Goal: Check status: Check status

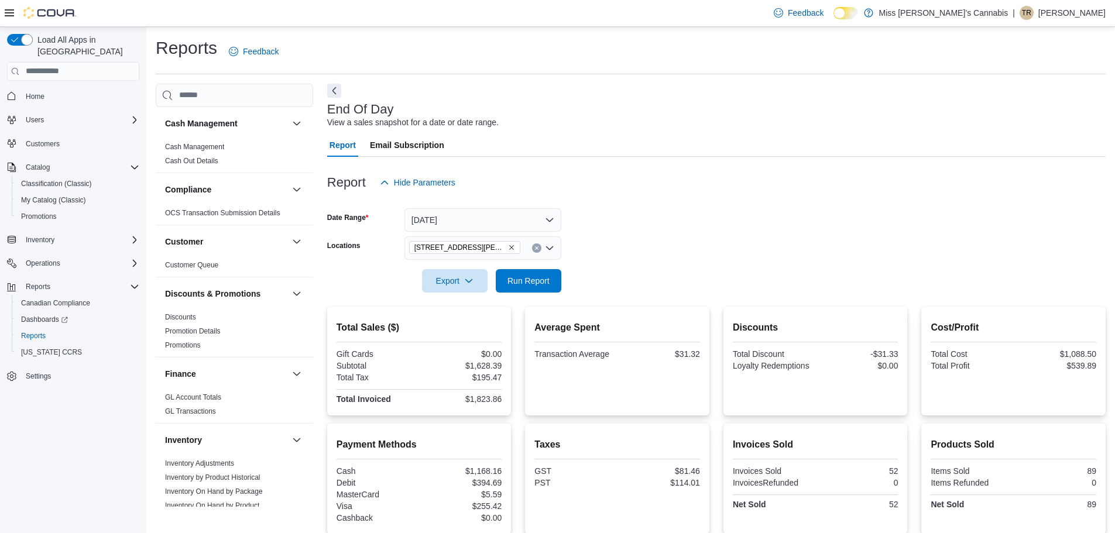
scroll to position [527, 0]
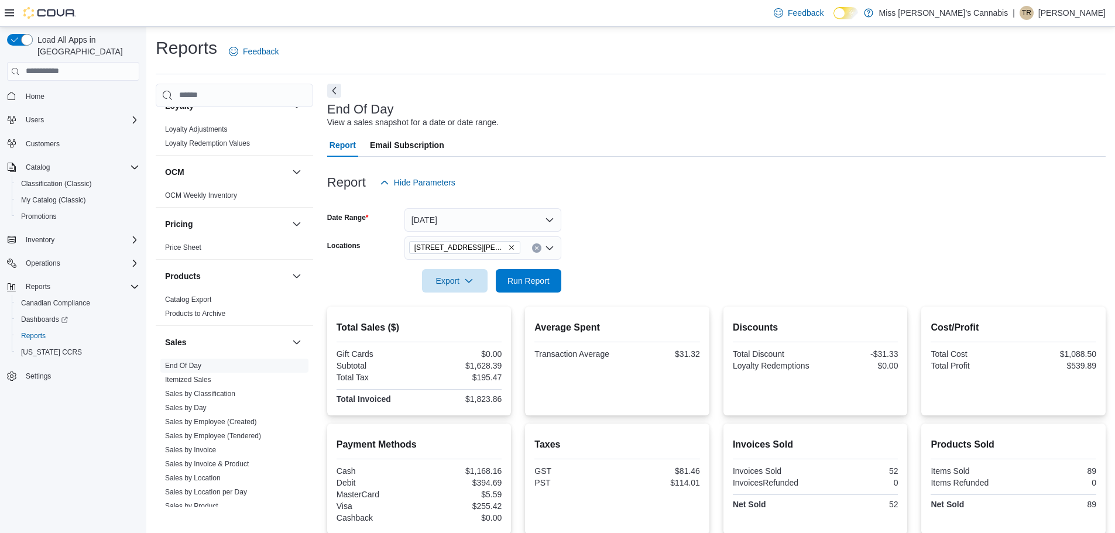
click at [703, 122] on div "End Of Day View a sales snapshot for a date or date range." at bounding box center [713, 115] width 773 height 26
click at [540, 282] on span "Run Report" at bounding box center [529, 281] width 42 height 12
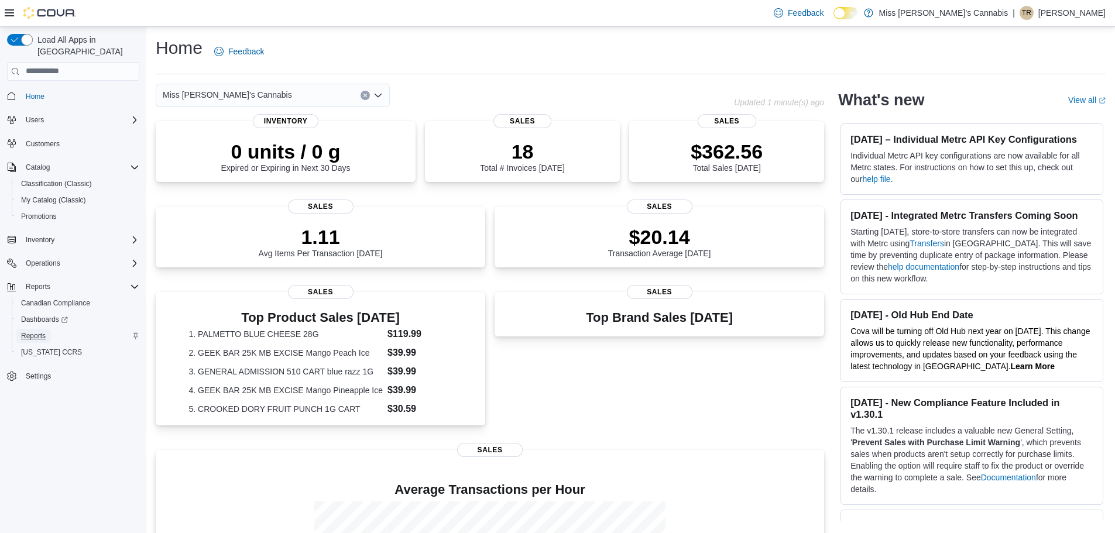
click at [38, 331] on span "Reports" at bounding box center [33, 335] width 25 height 9
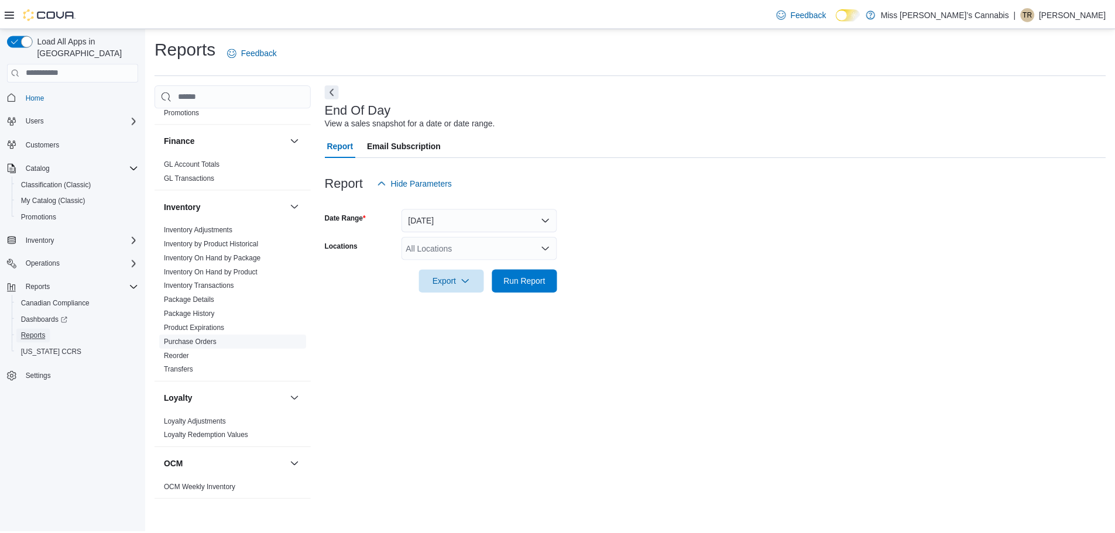
scroll to position [293, 0]
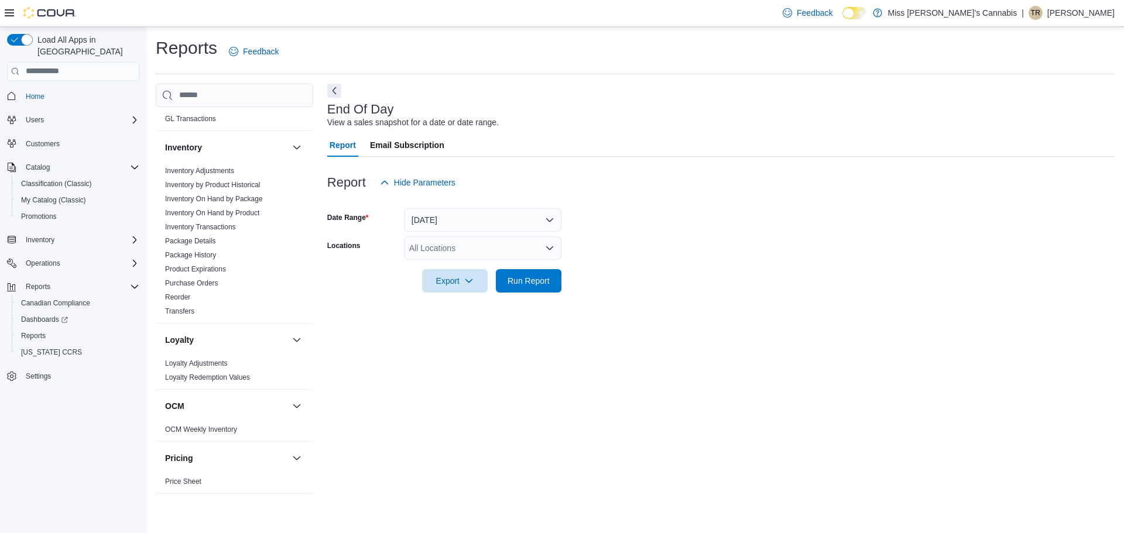
click at [464, 253] on div "All Locations" at bounding box center [483, 248] width 157 height 23
drag, startPoint x: 455, startPoint y: 283, endPoint x: 471, endPoint y: 280, distance: 16.6
click at [456, 283] on span "[STREET_ADDRESS][PERSON_NAME]" at bounding box center [504, 285] width 149 height 12
click at [514, 285] on span "Run Report" at bounding box center [529, 281] width 42 height 12
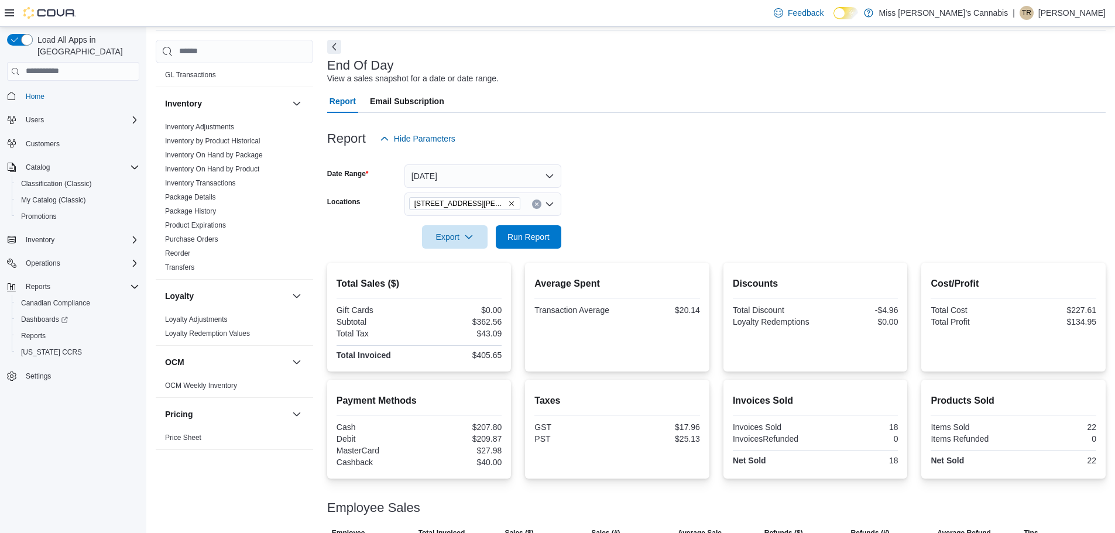
scroll to position [87, 0]
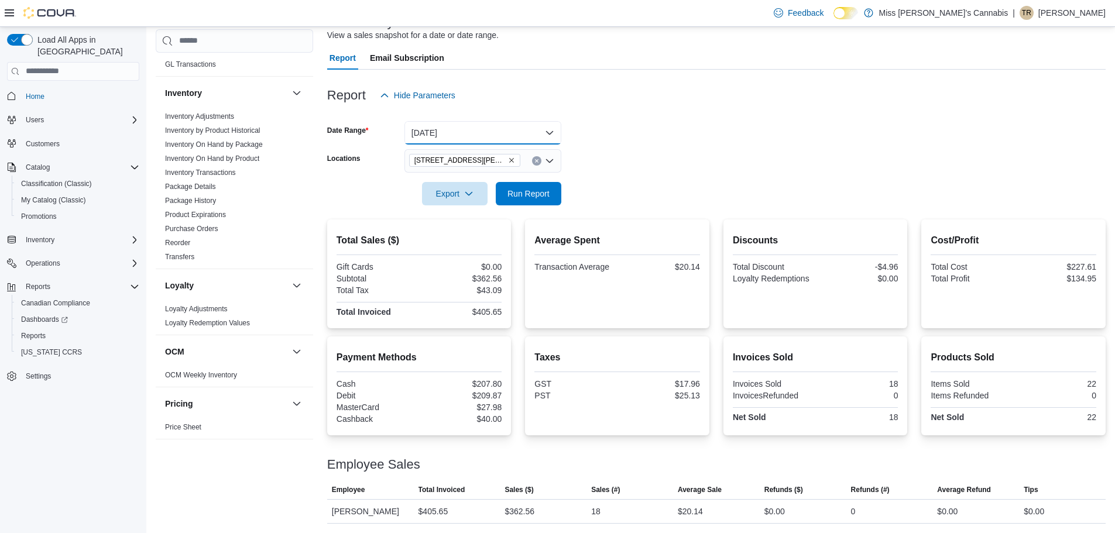
click at [534, 135] on button "[DATE]" at bounding box center [483, 132] width 157 height 23
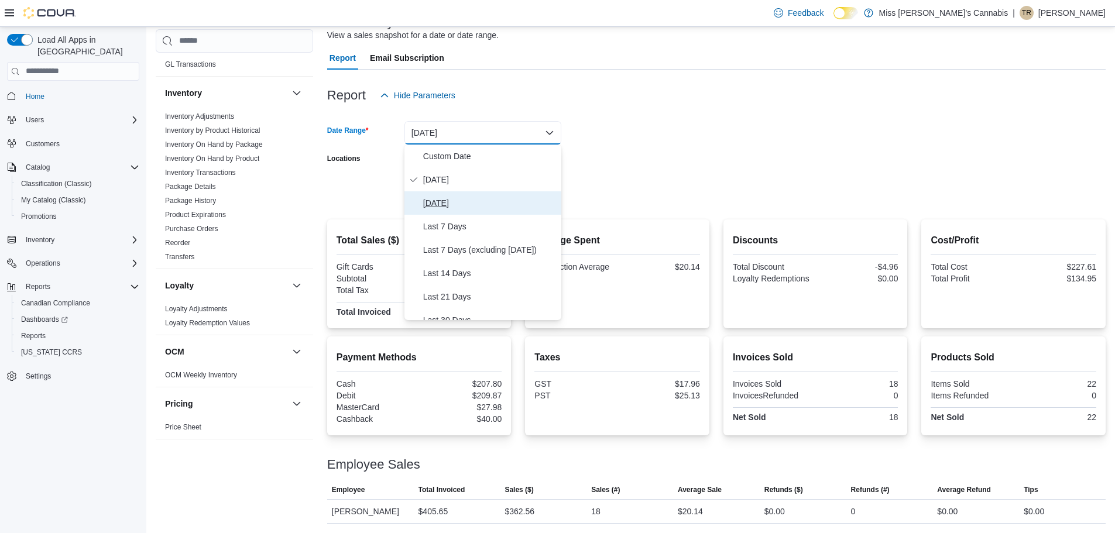
click at [473, 199] on span "[DATE]" at bounding box center [490, 203] width 134 height 14
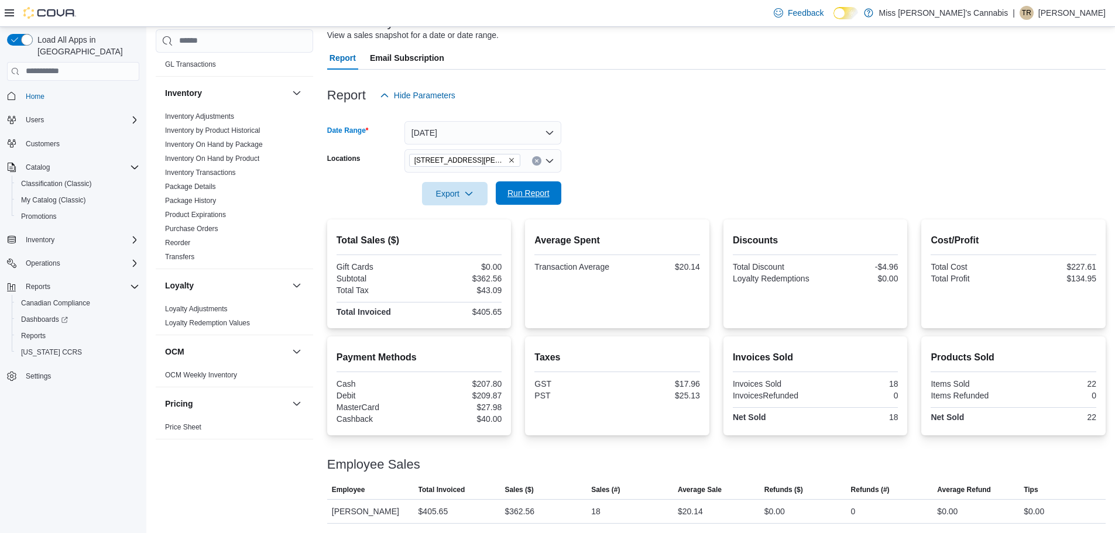
click at [528, 191] on span "Run Report" at bounding box center [529, 193] width 42 height 12
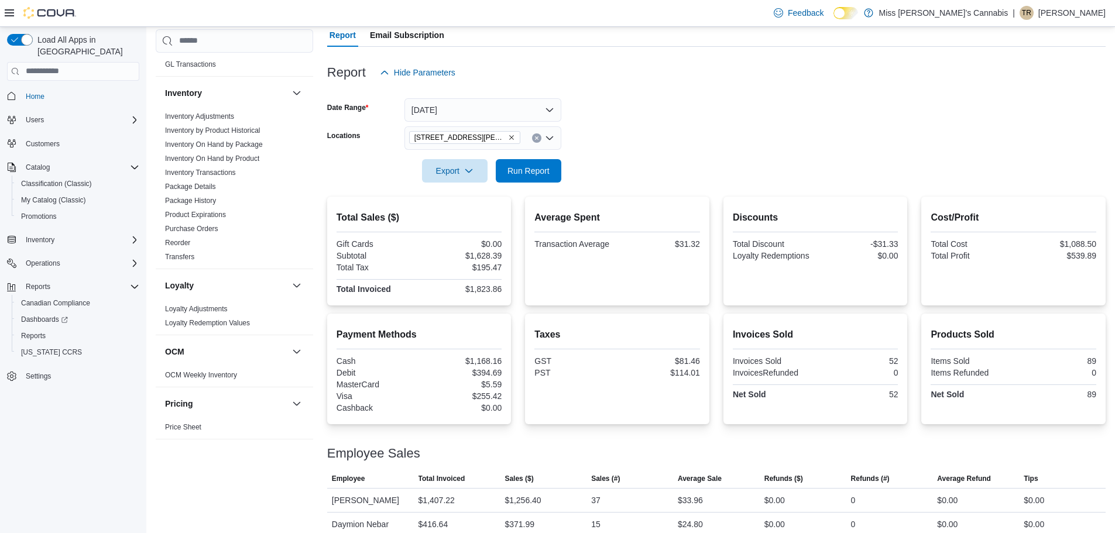
scroll to position [123, 0]
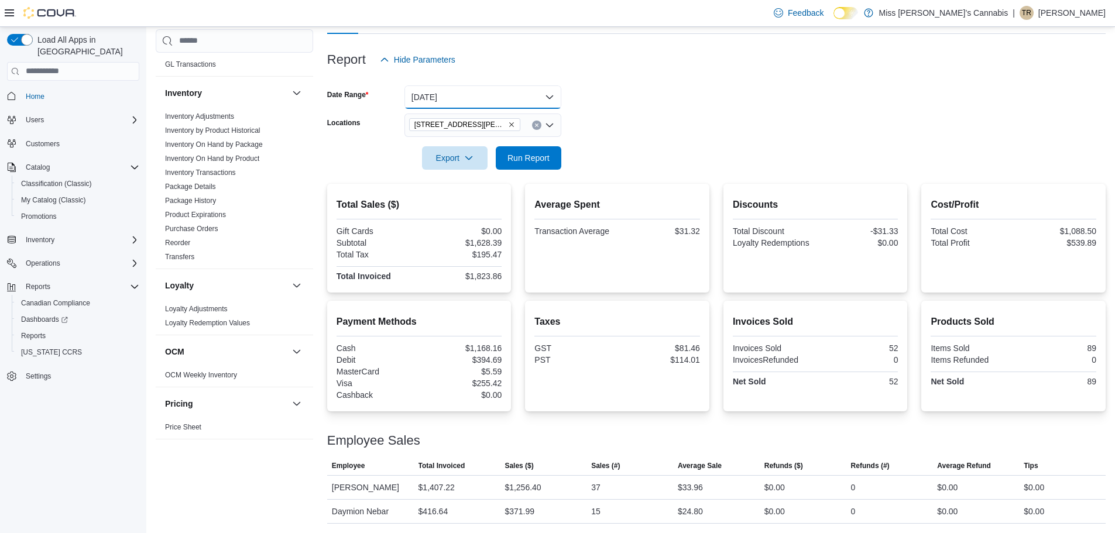
click at [542, 89] on button "[DATE]" at bounding box center [483, 96] width 157 height 23
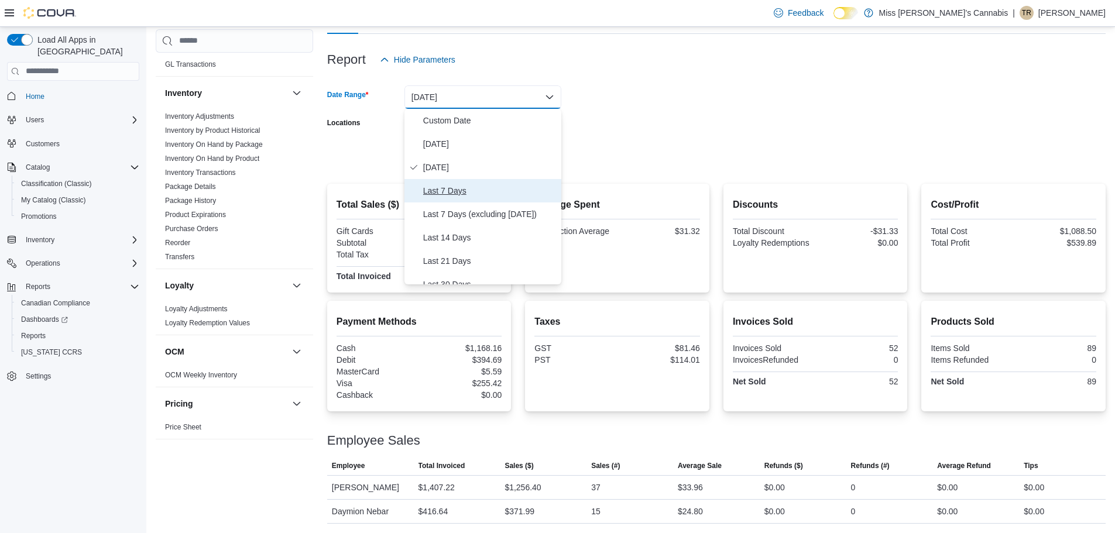
click at [454, 189] on span "Last 7 Days" at bounding box center [490, 191] width 134 height 14
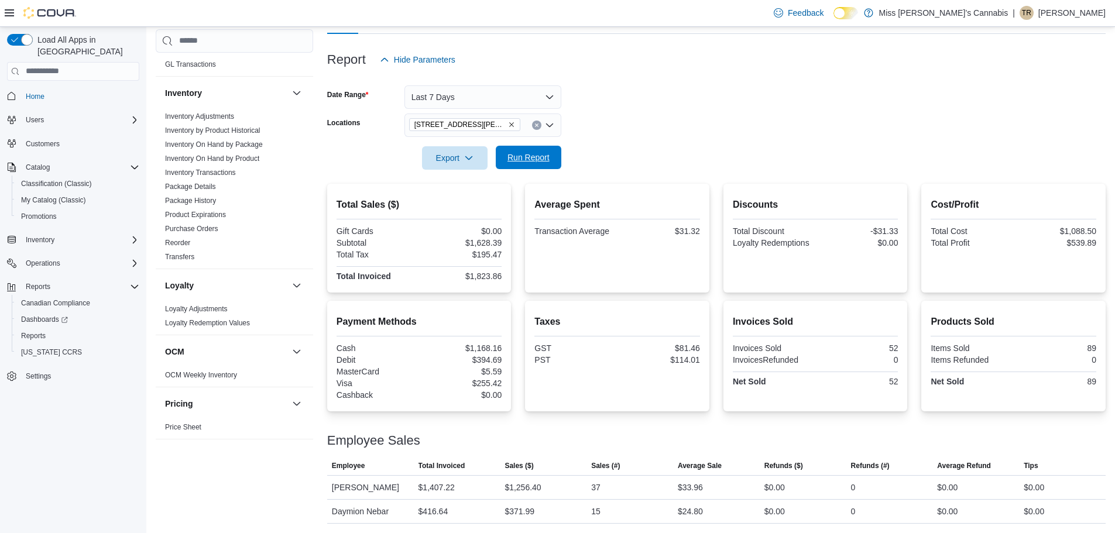
click at [542, 158] on span "Run Report" at bounding box center [529, 158] width 42 height 12
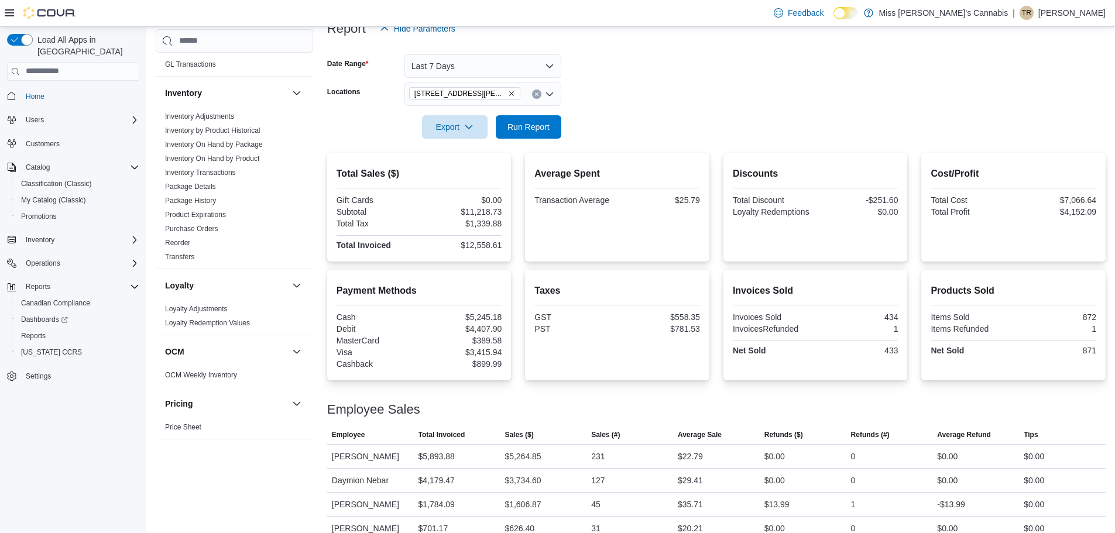
scroll to position [171, 0]
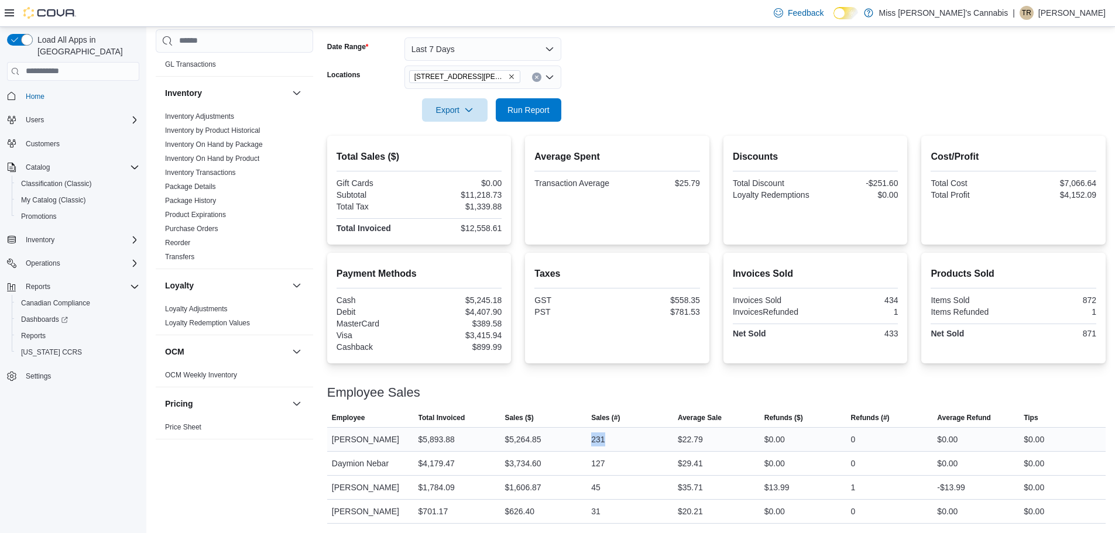
drag, startPoint x: 610, startPoint y: 444, endPoint x: 581, endPoint y: 442, distance: 28.7
click at [581, 442] on tr "Employee [PERSON_NAME] Total Invoiced $5,893.88 Sales ($) $5,264.85 Sales (#) 2…" at bounding box center [716, 439] width 779 height 24
click at [577, 401] on div at bounding box center [716, 404] width 779 height 9
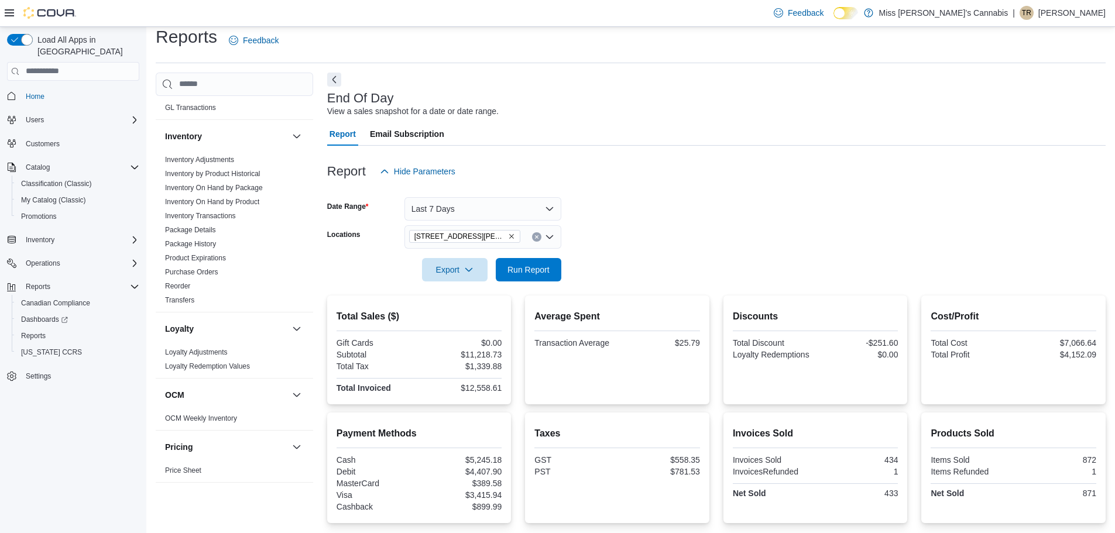
scroll to position [0, 0]
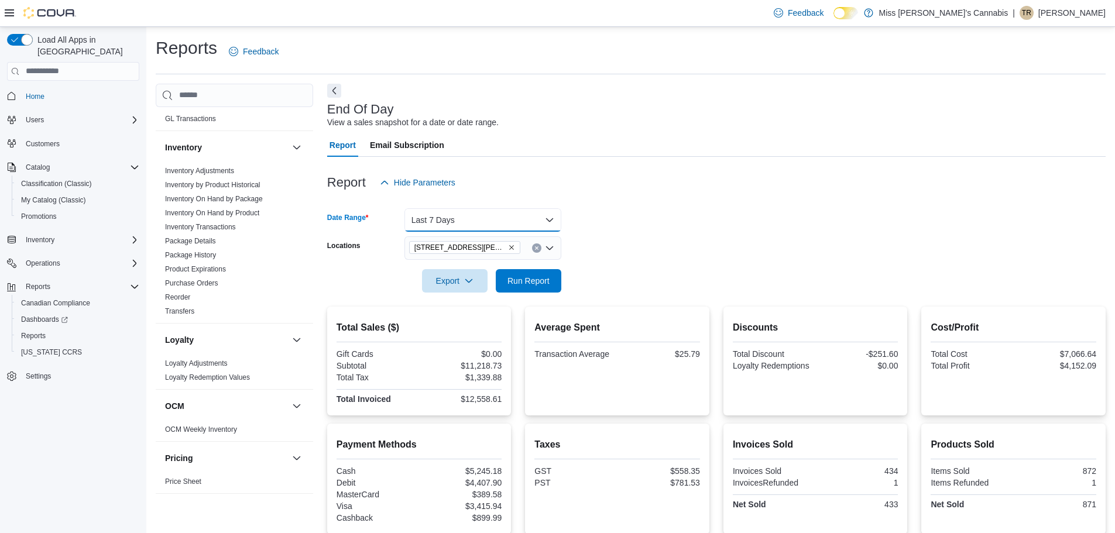
click at [456, 211] on button "Last 7 Days" at bounding box center [483, 219] width 157 height 23
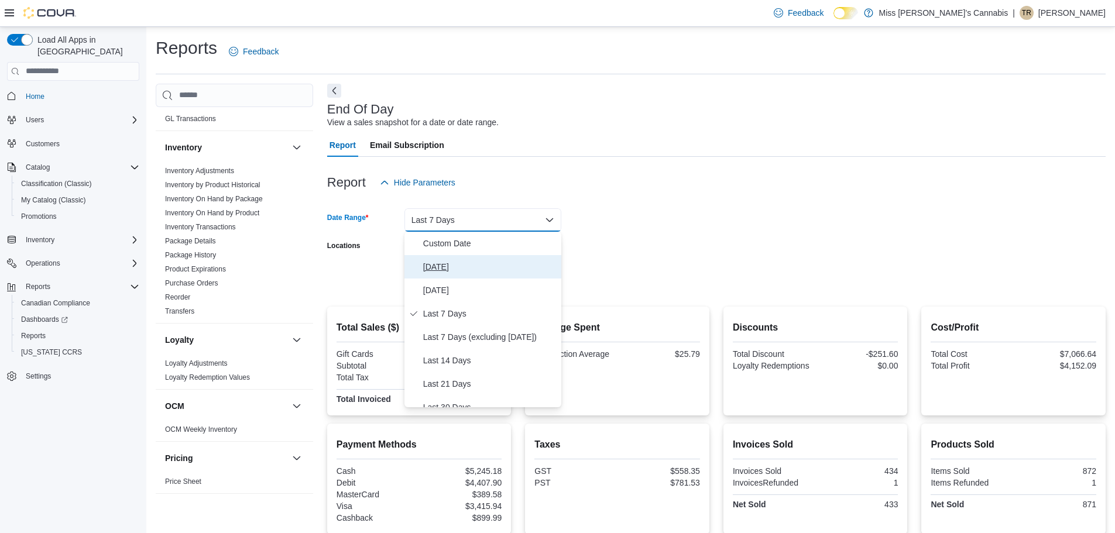
click at [439, 262] on span "[DATE]" at bounding box center [490, 267] width 134 height 14
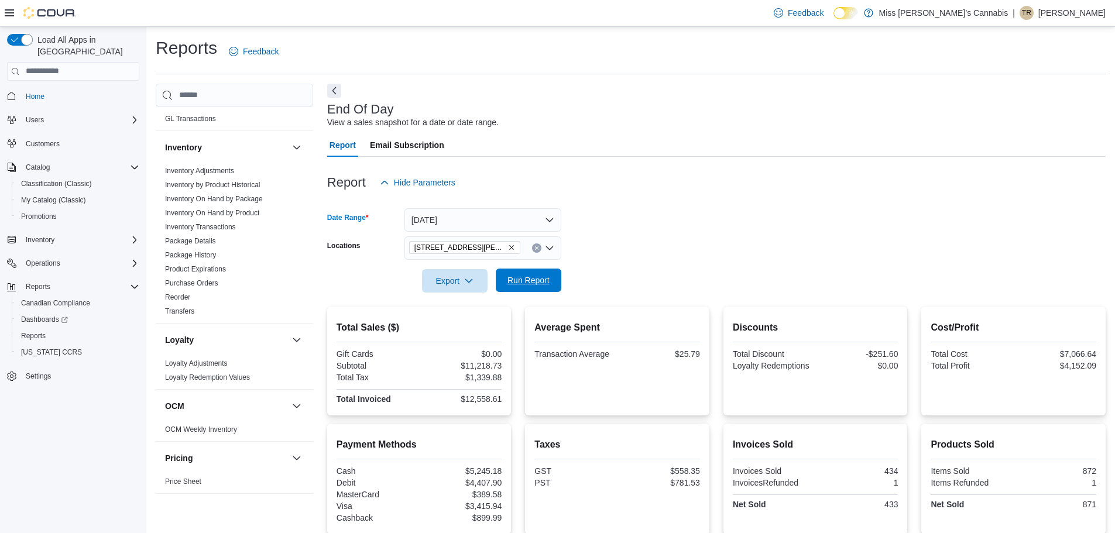
click at [532, 286] on span "Run Report" at bounding box center [529, 281] width 42 height 12
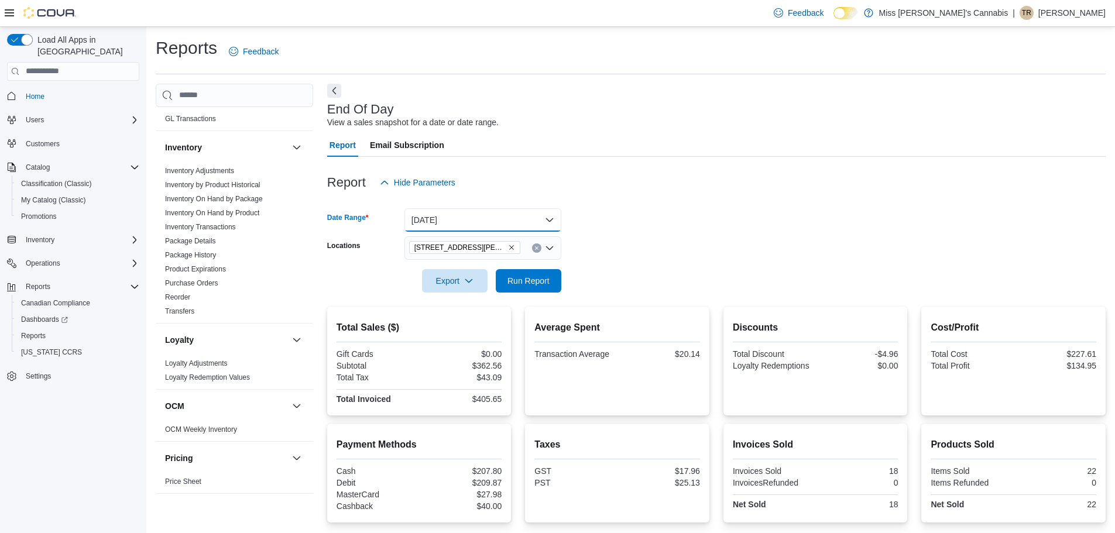
click at [484, 231] on button "[DATE]" at bounding box center [483, 219] width 157 height 23
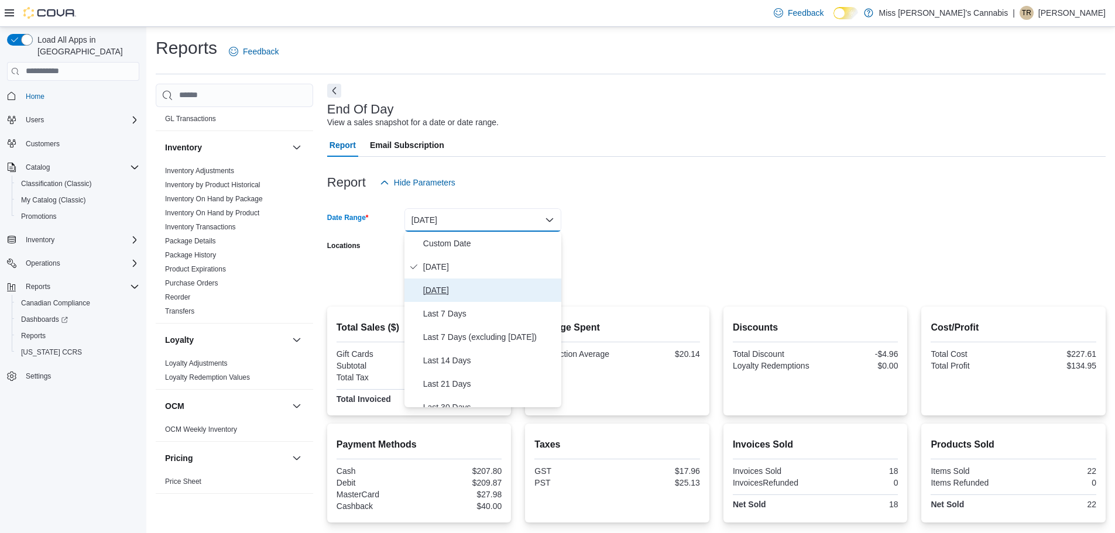
click at [472, 280] on button "[DATE]" at bounding box center [483, 290] width 157 height 23
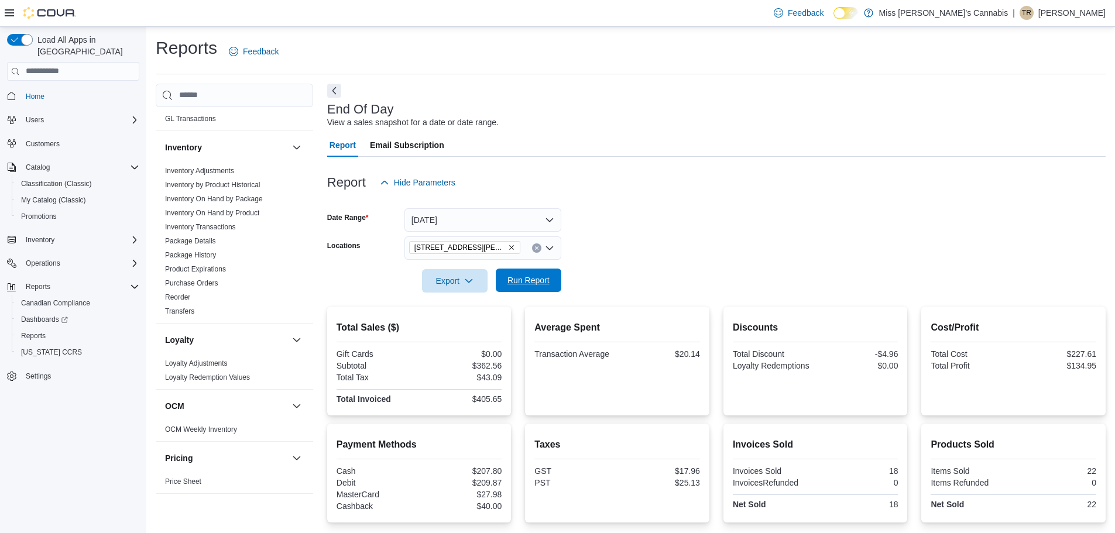
click at [539, 283] on span "Run Report" at bounding box center [529, 281] width 42 height 12
